Goal: Information Seeking & Learning: Compare options

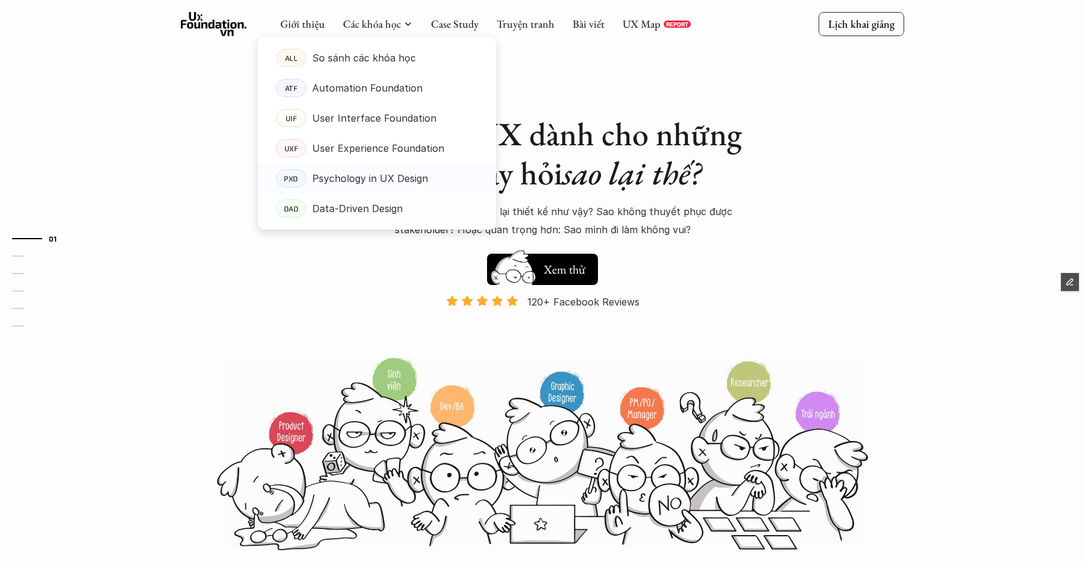
click at [363, 184] on p "Psychology in UX Design" at bounding box center [370, 178] width 116 height 18
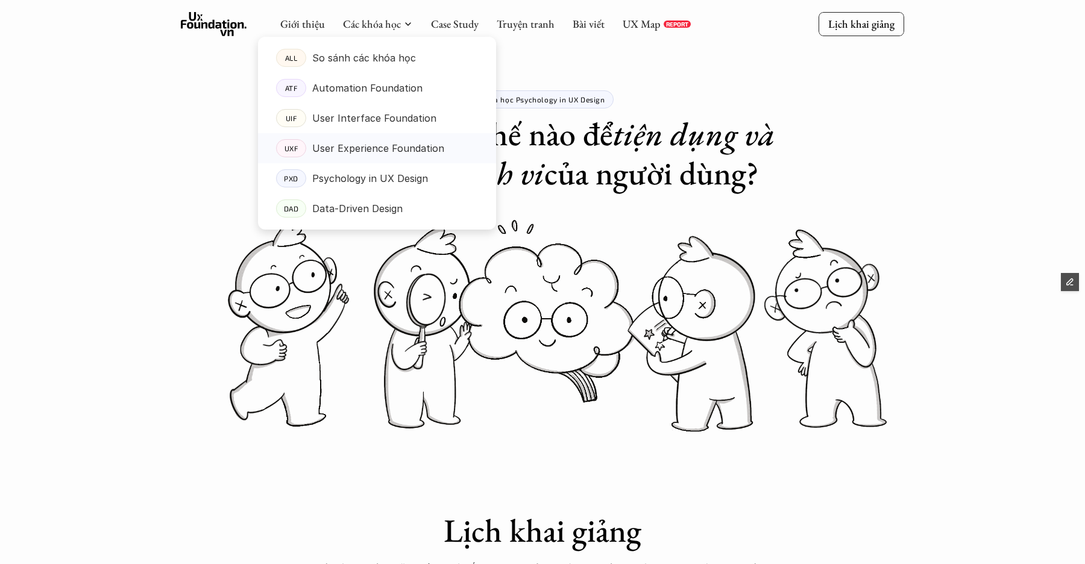
click at [329, 142] on p "User Experience Foundation" at bounding box center [378, 148] width 132 height 18
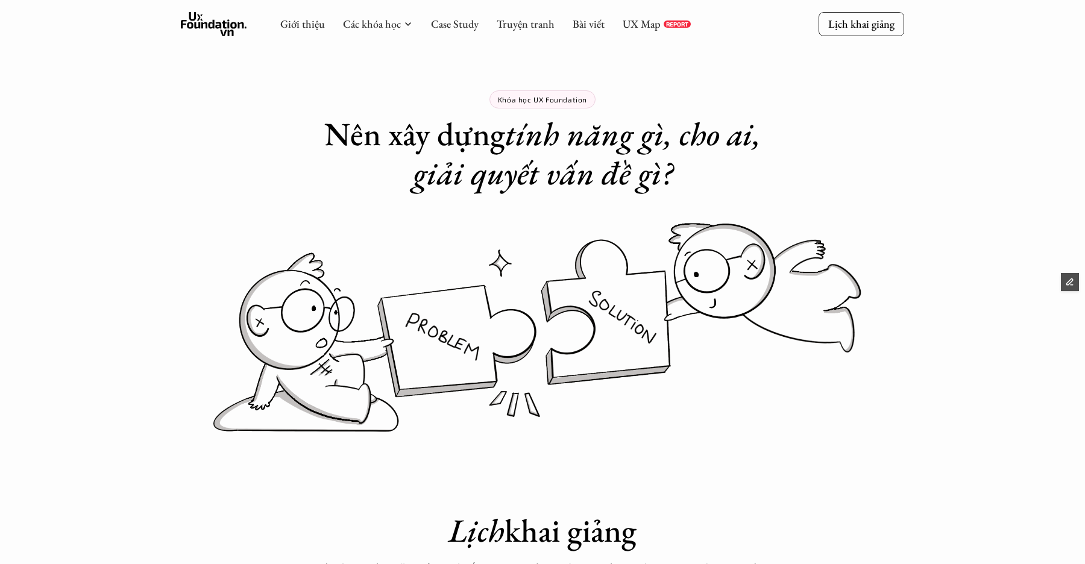
click at [200, 25] on use at bounding box center [214, 24] width 66 height 24
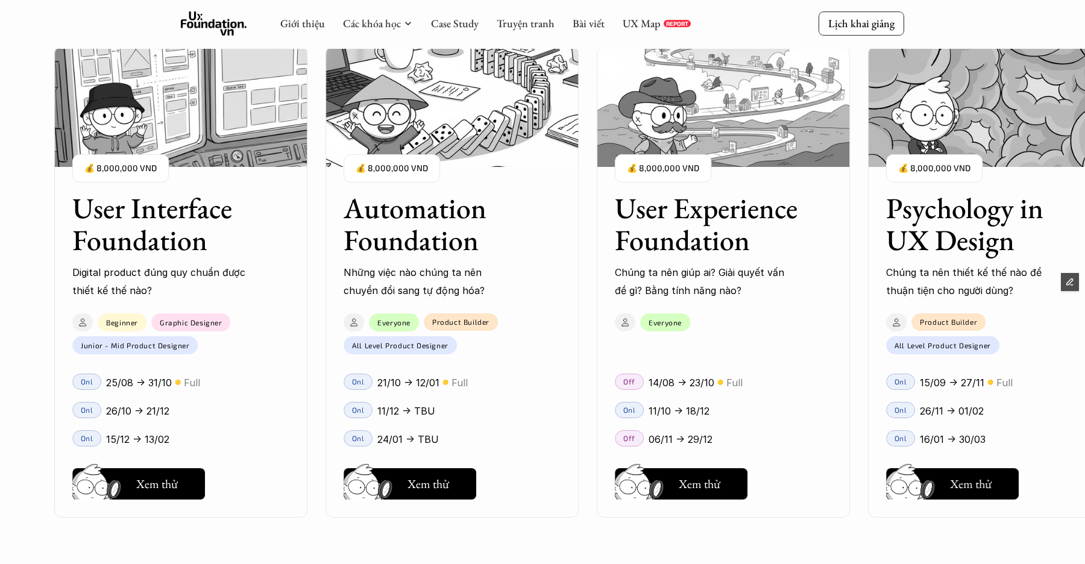
scroll to position [1207, 0]
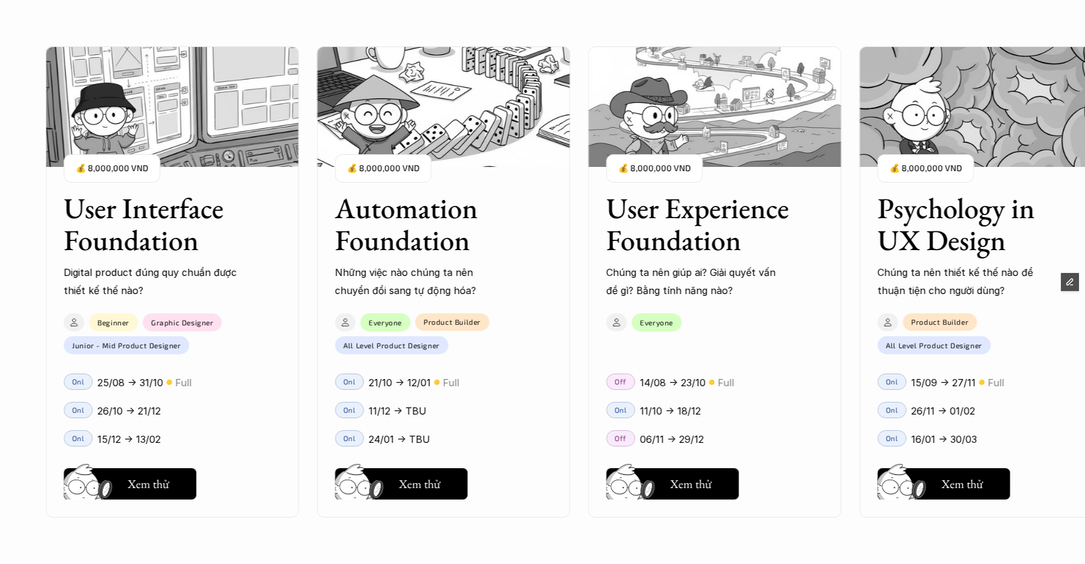
click at [372, 406] on div "User Interface Foundation Digital product đúng quy chuẩn được thiết kế thế nào?…" at bounding box center [542, 282] width 965 height 564
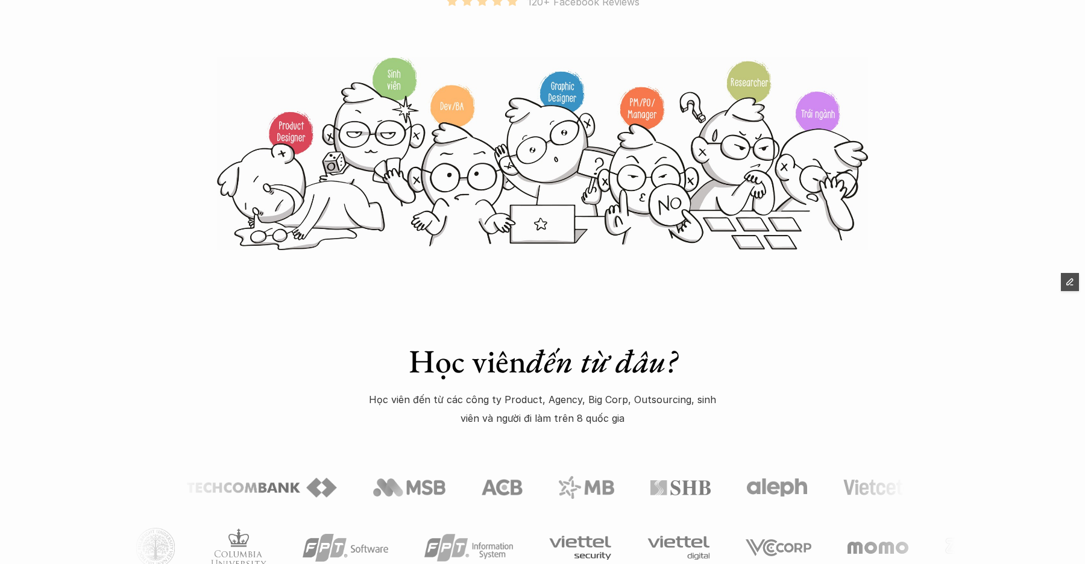
scroll to position [0, 0]
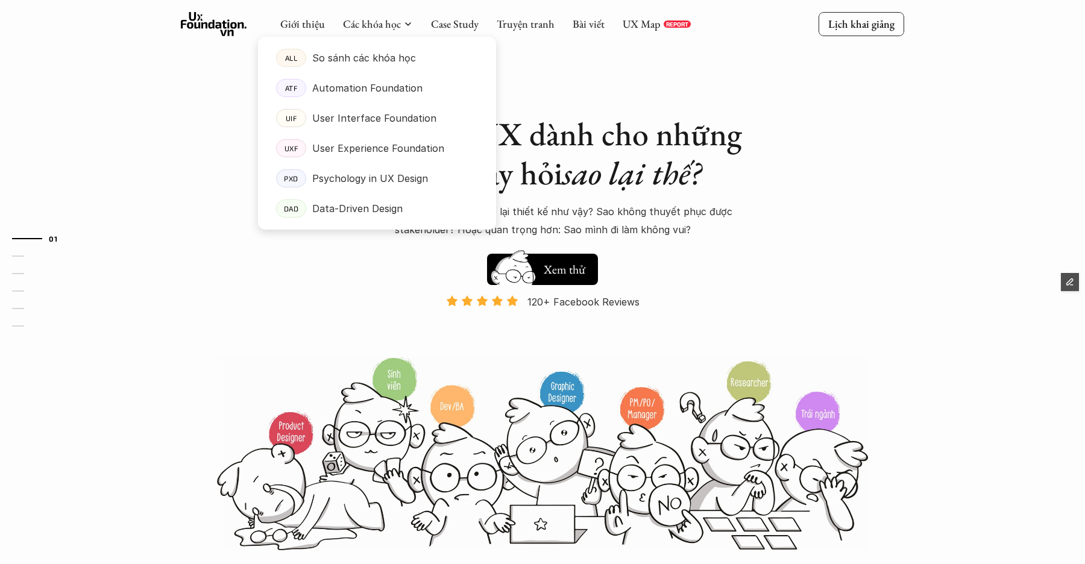
click at [359, 48] on link "ALL So sánh các khóa học" at bounding box center [377, 58] width 238 height 30
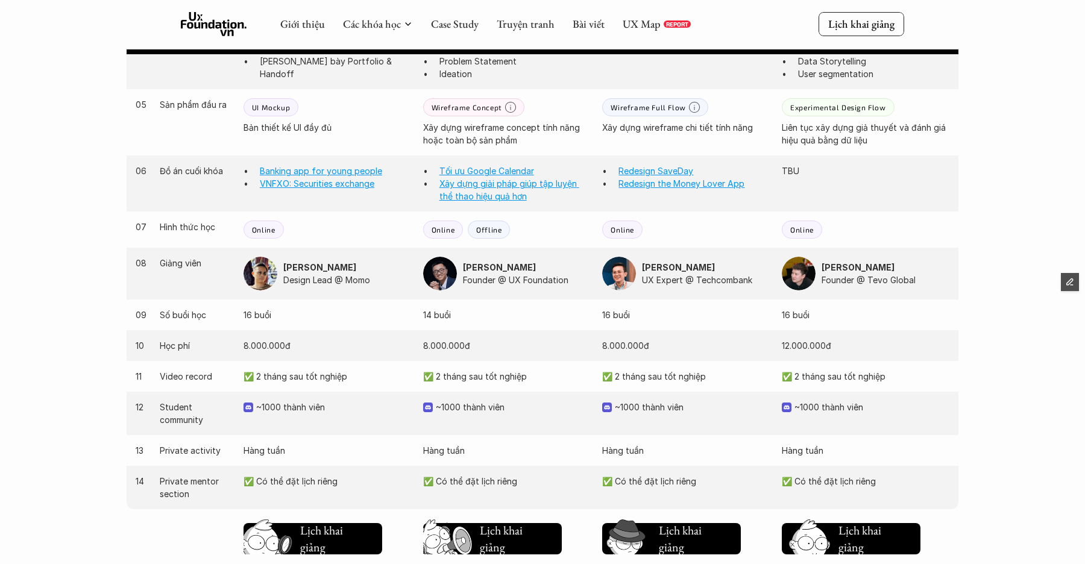
scroll to position [1033, 0]
